Goal: Navigation & Orientation: Find specific page/section

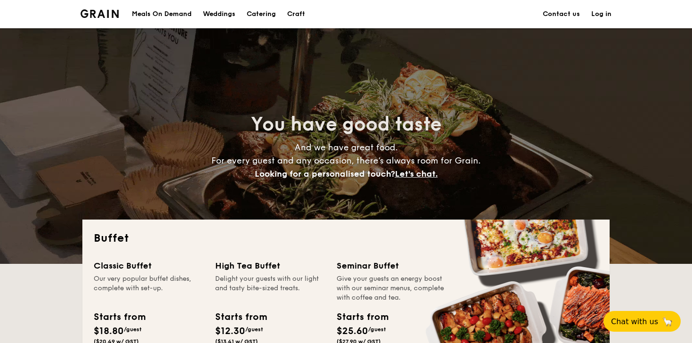
click at [106, 16] on img at bounding box center [100, 13] width 38 height 8
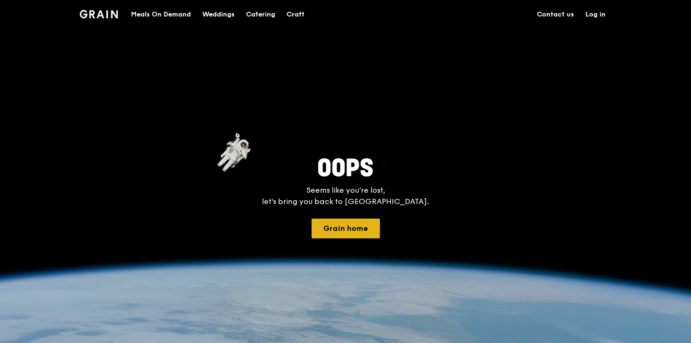
click at [343, 229] on button "Grain home" at bounding box center [345, 229] width 68 height 20
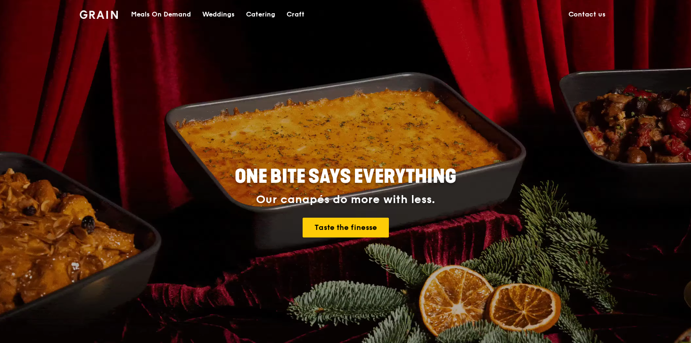
click at [209, 15] on div "Weddings" at bounding box center [218, 14] width 33 height 28
